Goal: Find specific page/section: Find specific page/section

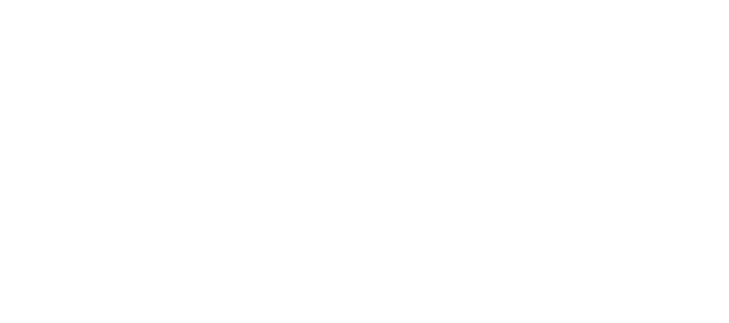
select select
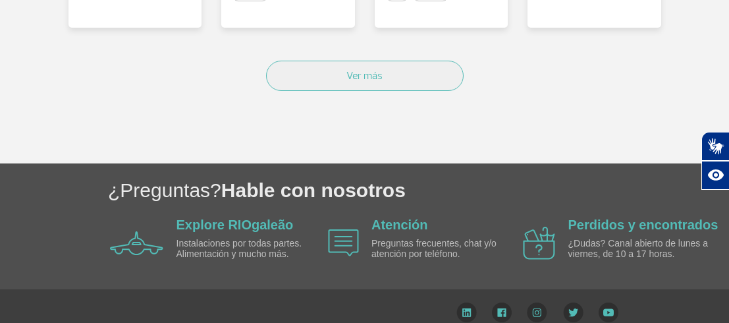
scroll to position [1018, 0]
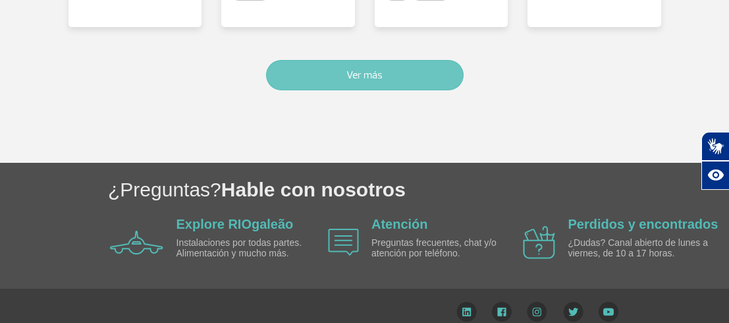
click at [342, 67] on button "Ver más" at bounding box center [365, 75] width 198 height 30
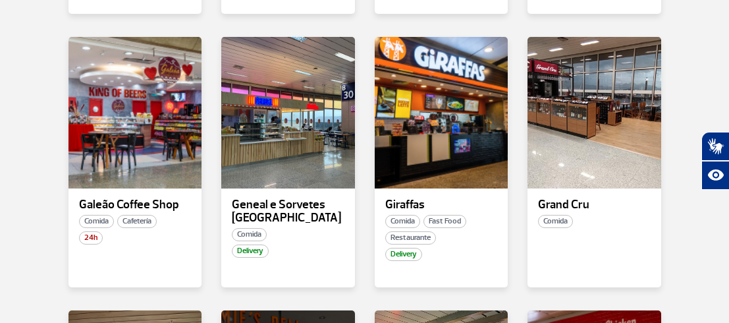
scroll to position [1805, 0]
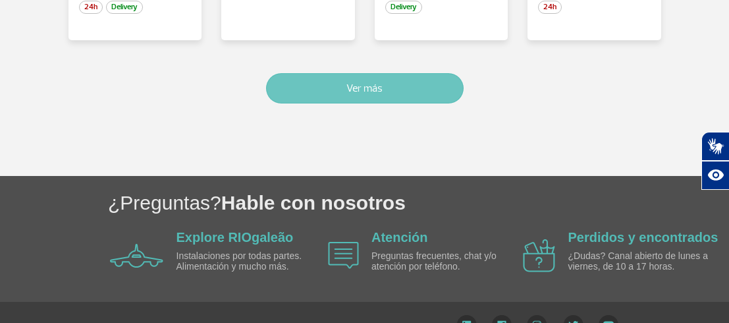
click at [352, 76] on button "Ver más" at bounding box center [365, 88] width 198 height 30
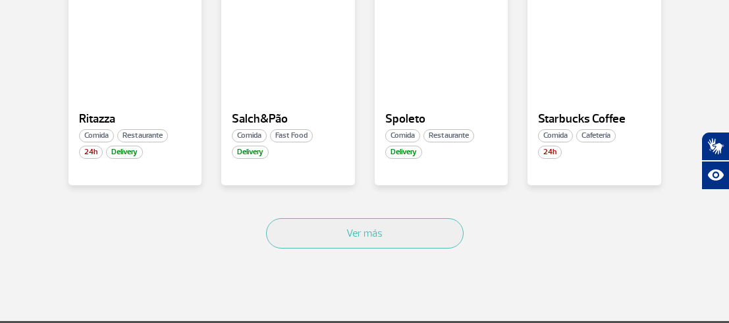
scroll to position [2521, 0]
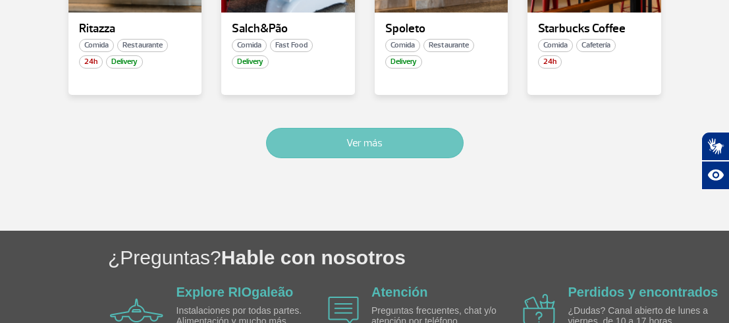
click at [408, 136] on button "Ver más" at bounding box center [365, 143] width 198 height 30
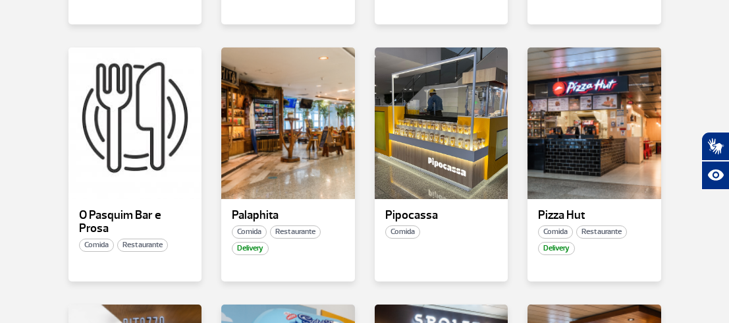
scroll to position [2077, 0]
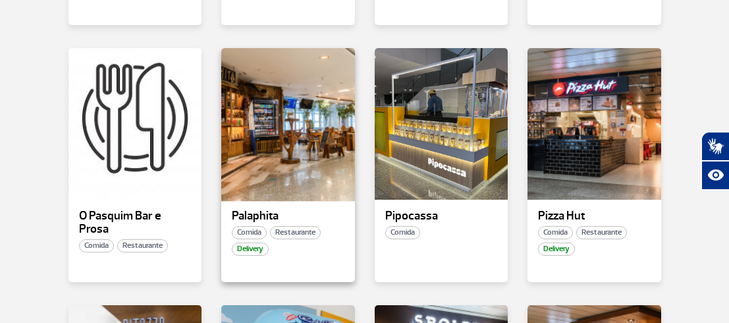
click at [287, 184] on div at bounding box center [288, 124] width 136 height 155
